Goal: Task Accomplishment & Management: Complete application form

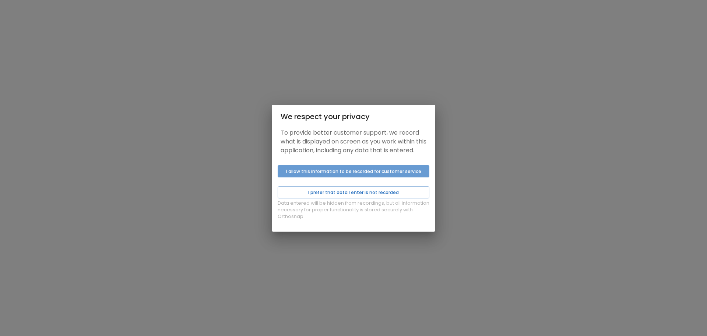
click at [420, 177] on button "I allow this information to be recorded for customer service" at bounding box center [354, 171] width 152 height 12
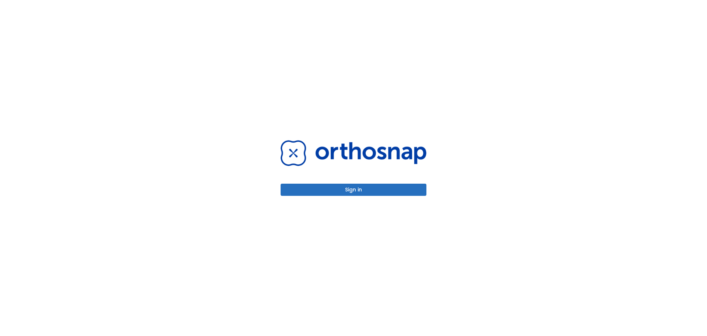
click at [407, 184] on button "Sign in" at bounding box center [354, 189] width 146 height 12
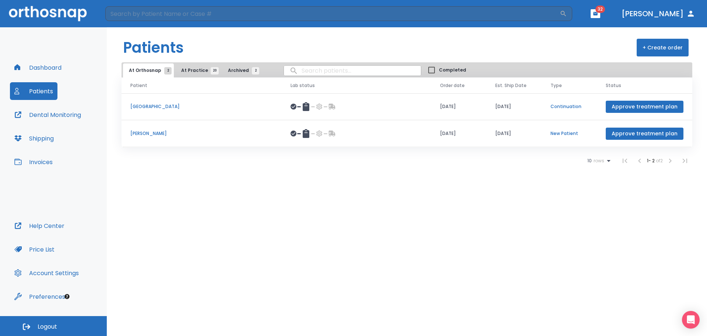
click at [330, 71] on input "search" at bounding box center [352, 70] width 137 height 14
type input "[PERSON_NAME]"
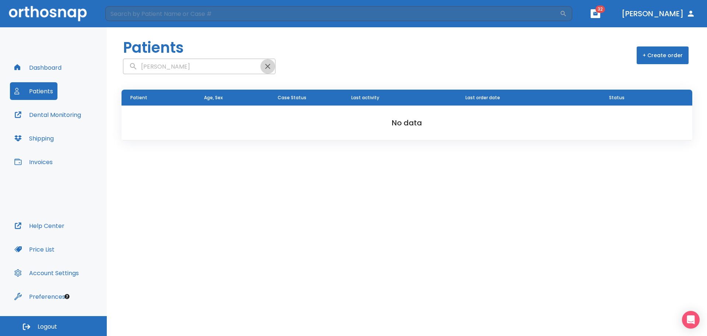
click at [263, 67] on icon "button" at bounding box center [267, 66] width 9 height 9
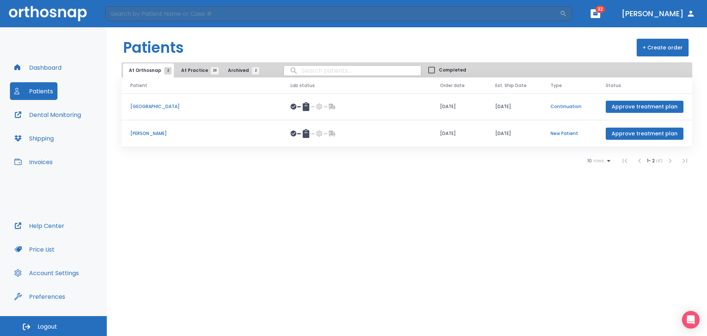
click at [656, 46] on button "+ Create order" at bounding box center [663, 48] width 52 height 18
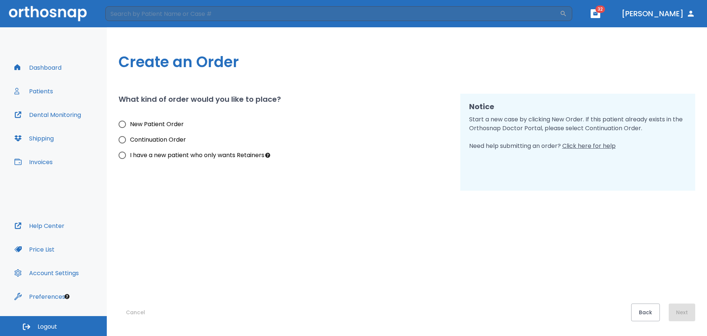
click at [204, 154] on span "I have a new patient who only wants Retainers" at bounding box center [197, 155] width 134 height 9
click at [130, 154] on input "I have a new patient who only wants Retainers" at bounding box center [122, 154] width 15 height 15
radio input "true"
click at [683, 318] on button "Next" at bounding box center [682, 312] width 27 height 18
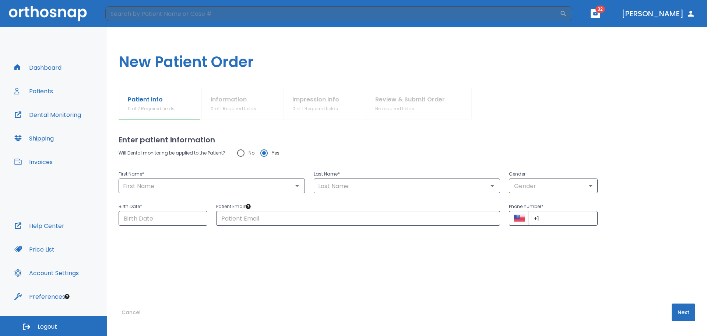
click at [241, 151] on input "No" at bounding box center [240, 152] width 15 height 15
radio input "true"
click at [256, 188] on input "text" at bounding box center [212, 186] width 182 height 10
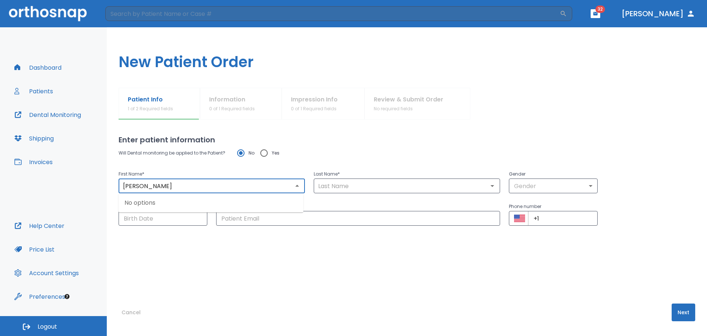
type input "[PERSON_NAME]"
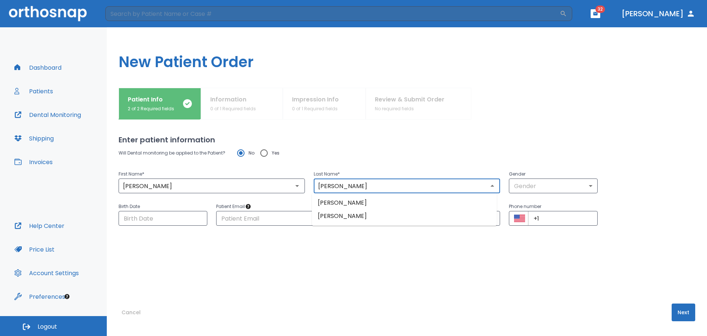
type input "[PERSON_NAME]"
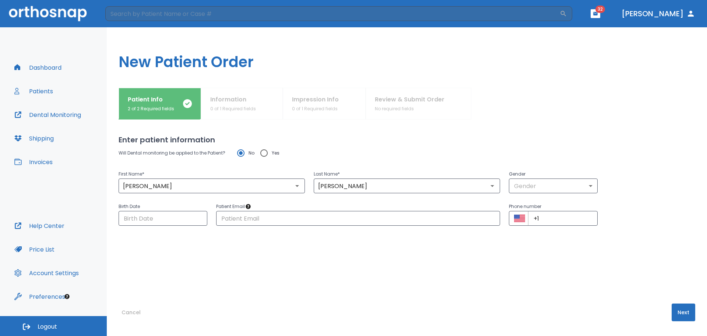
click at [448, 141] on h2 "Enter patient information" at bounding box center [407, 139] width 577 height 11
click at [547, 183] on body "​ 32 [PERSON_NAME] Dashboard Patients Dental Monitoring Shipping Invoices Help …" at bounding box center [353, 168] width 707 height 336
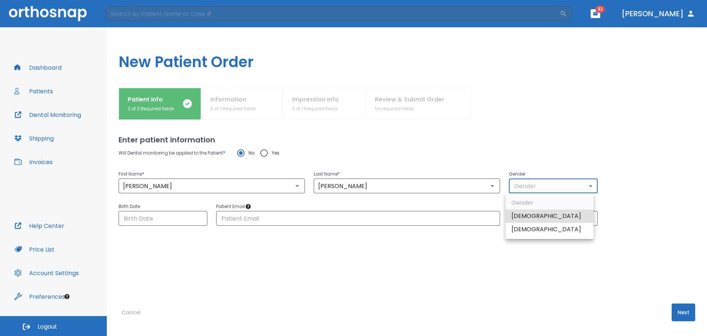
click at [533, 225] on li "[DEMOGRAPHIC_DATA]" at bounding box center [550, 229] width 88 height 13
type input "0"
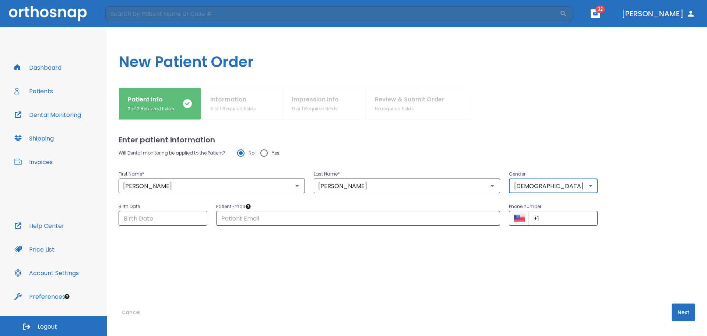
click at [679, 314] on button "Next" at bounding box center [684, 312] width 24 height 18
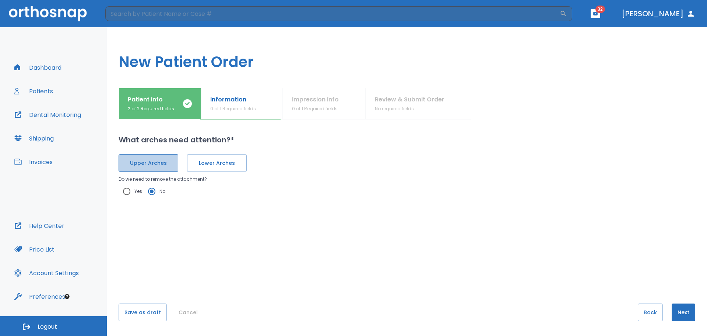
click at [159, 164] on span "Upper Arches" at bounding box center [148, 163] width 44 height 8
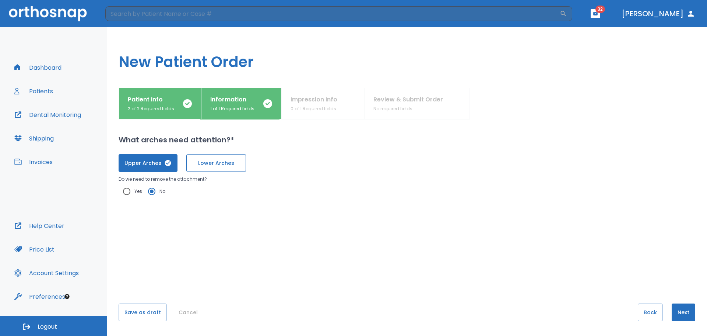
click at [227, 170] on button "Lower Arches" at bounding box center [216, 163] width 60 height 18
click at [680, 304] on button "Next" at bounding box center [684, 312] width 24 height 18
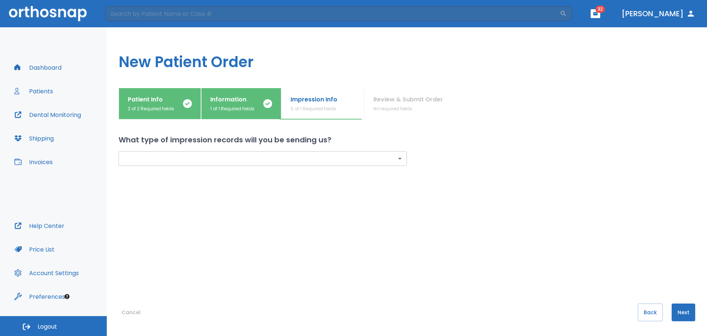
click at [314, 162] on body "​ 32 [PERSON_NAME] Dashboard Patients Dental Monitoring Shipping Invoices Help …" at bounding box center [353, 168] width 707 height 336
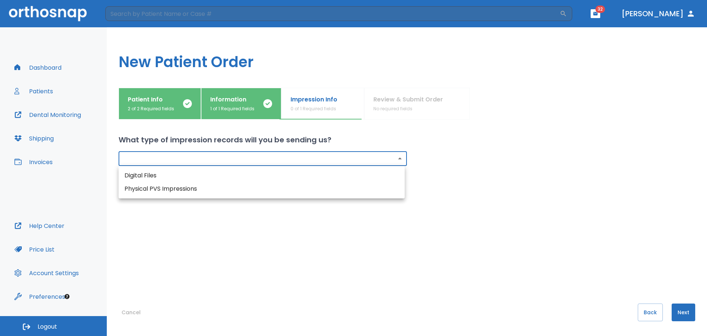
click at [298, 177] on li "Digital Files" at bounding box center [262, 175] width 286 height 13
type input "digital"
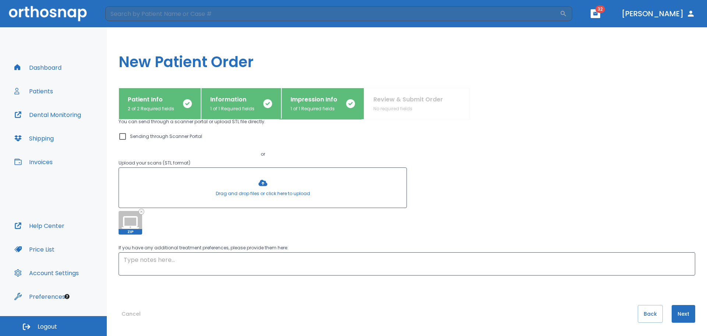
scroll to position [59, 0]
click at [225, 256] on textarea at bounding box center [407, 262] width 567 height 17
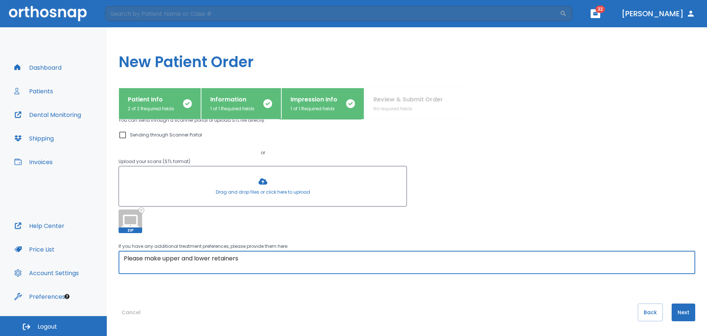
click at [210, 260] on textarea "Please make upper and lower retainers" at bounding box center [407, 262] width 567 height 17
click at [285, 262] on textarea "Please make upper and lower clear retainers" at bounding box center [407, 262] width 567 height 17
type textarea "Please make upper and lower clear retainers. Not very stiff material please."
click at [691, 314] on div "What type of impression records will you be sending us? Digital Files digital ​…" at bounding box center [407, 227] width 577 height 216
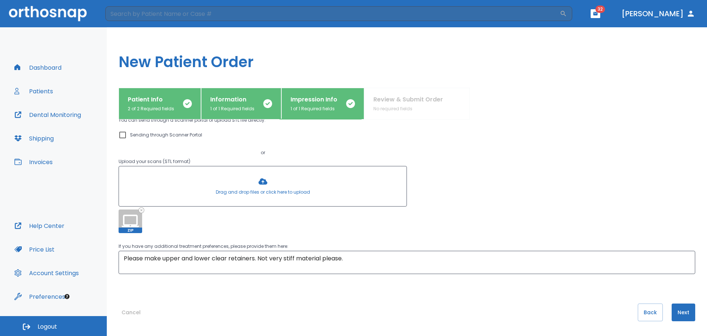
click at [680, 312] on button "Next" at bounding box center [684, 312] width 24 height 18
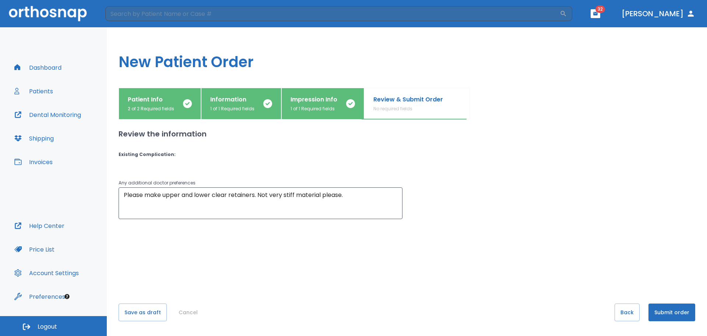
scroll to position [0, 0]
click at [681, 309] on button "Submit order" at bounding box center [672, 312] width 47 height 18
